Goal: Check status: Check status

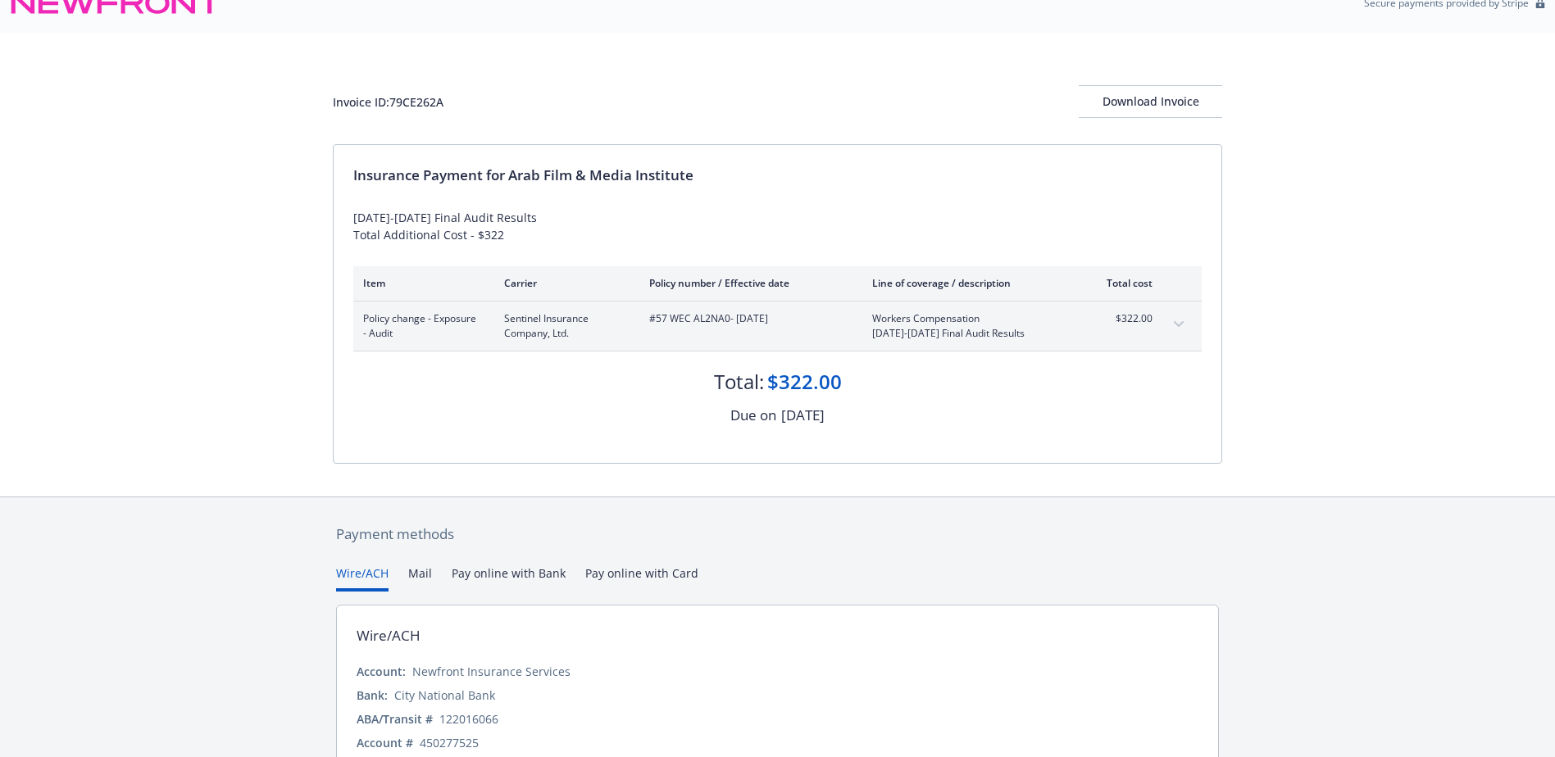
scroll to position [104, 0]
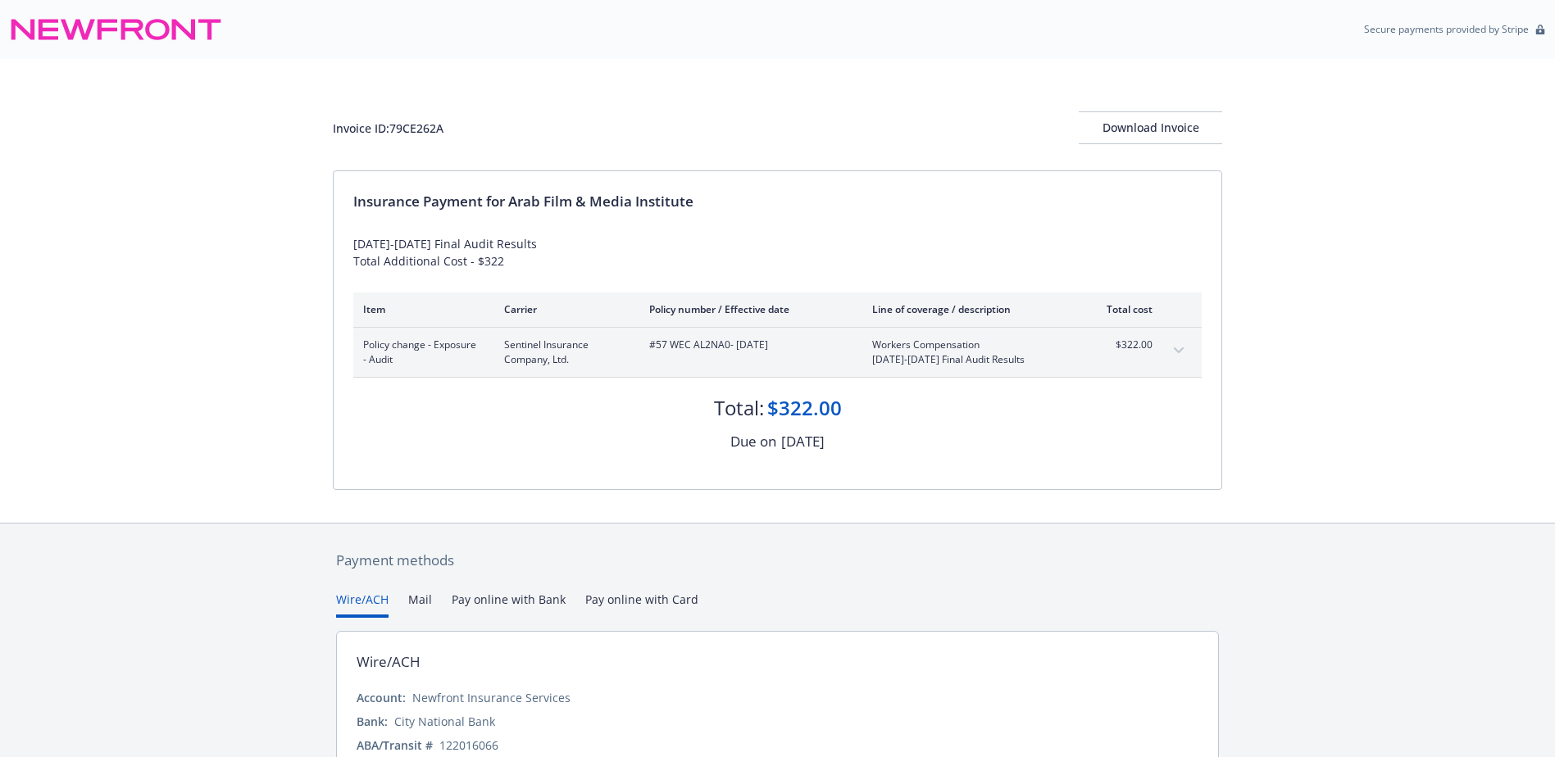
click at [1176, 352] on icon "expand content" at bounding box center [1179, 351] width 10 height 7
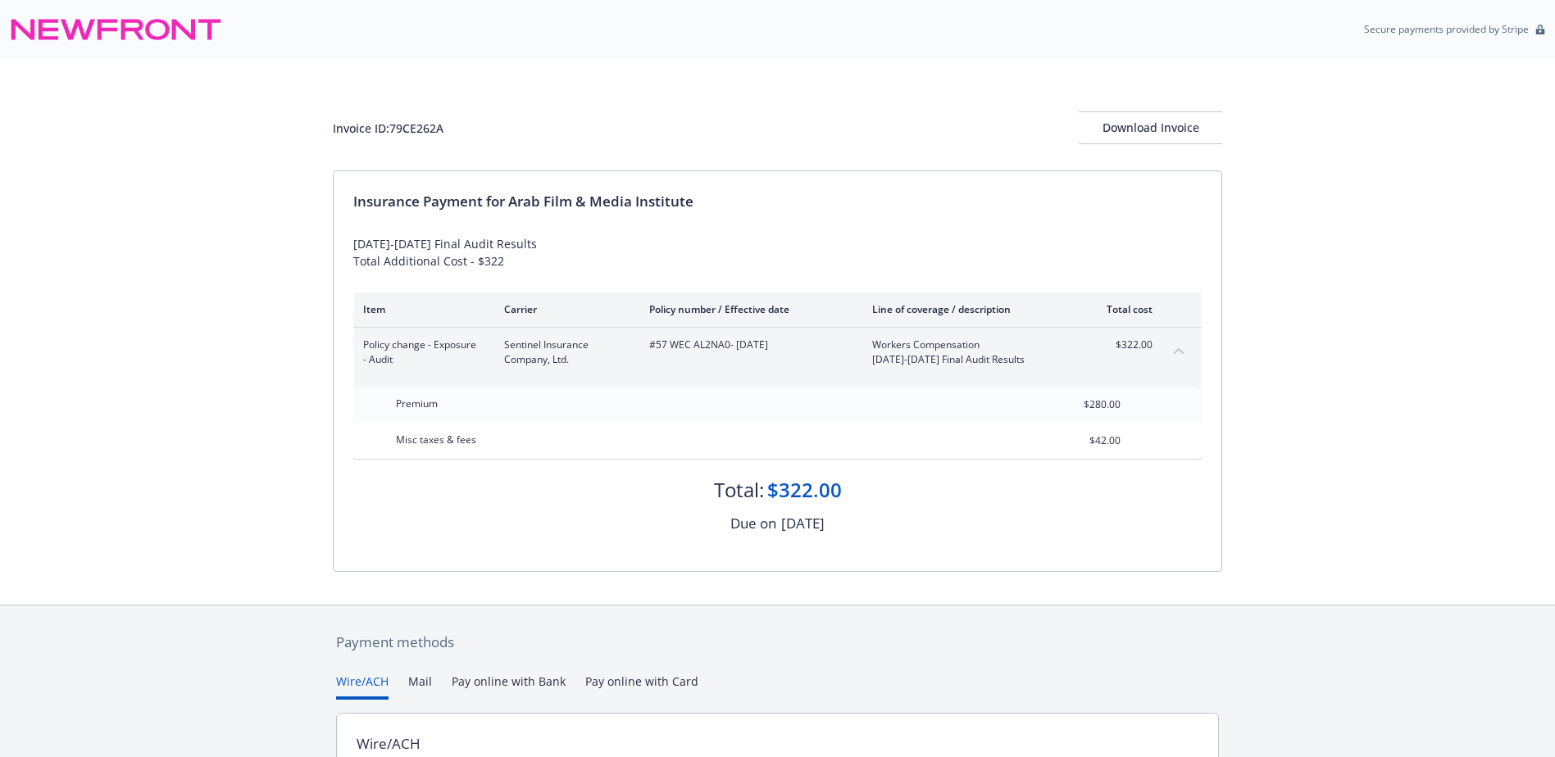
click at [1176, 352] on icon "collapse content" at bounding box center [1179, 351] width 10 height 6
